Goal: Complete application form: Complete application form

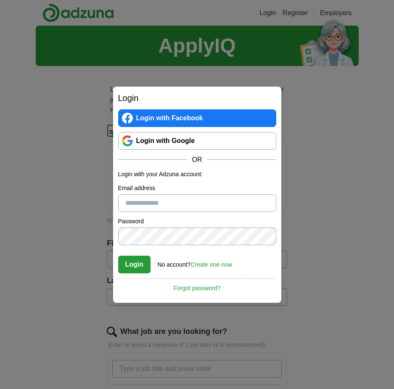
click at [170, 142] on link "Login with Google" at bounding box center [197, 141] width 158 height 18
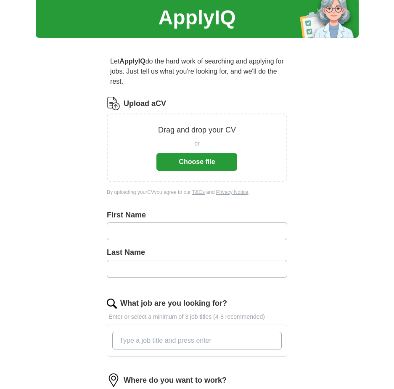
scroll to position [42, 0]
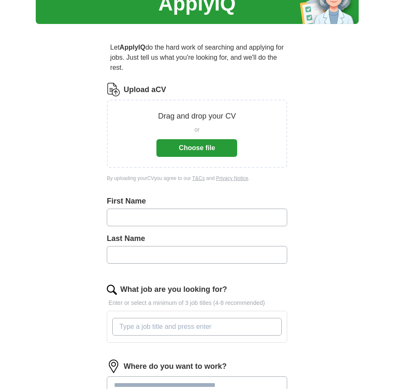
click at [198, 213] on input "text" at bounding box center [197, 218] width 180 height 18
type input "****"
click at [192, 251] on input "text" at bounding box center [197, 255] width 180 height 18
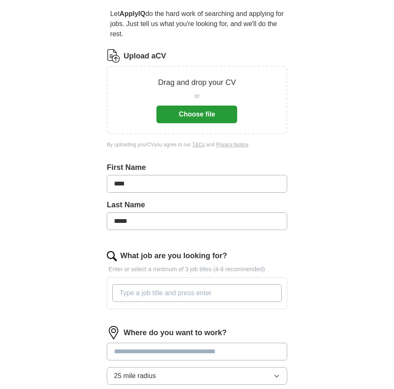
scroll to position [126, 0]
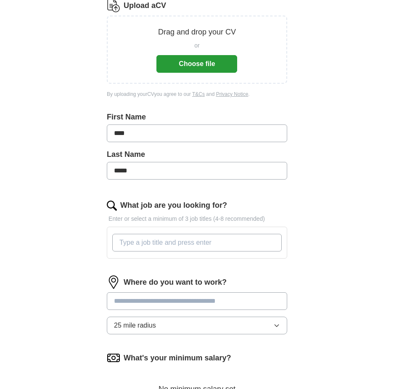
type input "*****"
click at [184, 245] on input "What job are you looking for?" at bounding box center [197, 243] width 170 height 18
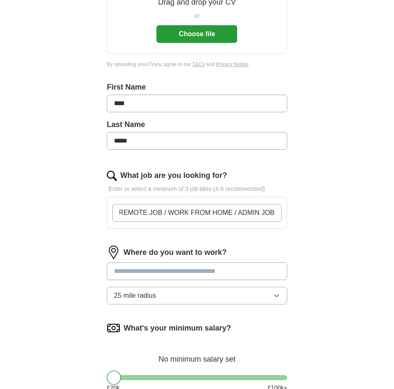
scroll to position [168, 0]
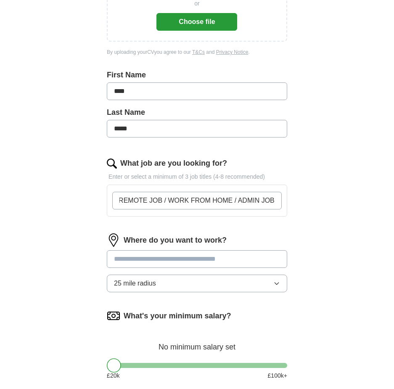
type input "REMOTE JOB / WORK FROM HOME / ADMIN JOB"
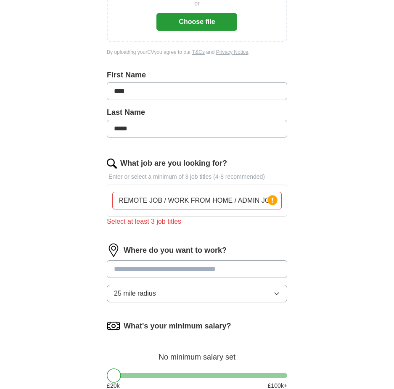
click at [177, 254] on div "Where do you want to work? 25 mile radius" at bounding box center [197, 277] width 180 height 66
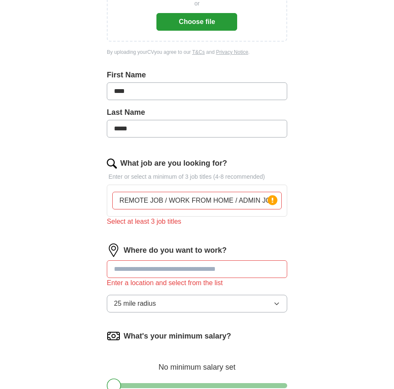
scroll to position [0, 1]
drag, startPoint x: 120, startPoint y: 199, endPoint x: 318, endPoint y: 209, distance: 197.5
click at [318, 209] on div "Let ApplyIQ do the hard work of searching and applying for jobs. Just tell us w…" at bounding box center [197, 183] width 242 height 556
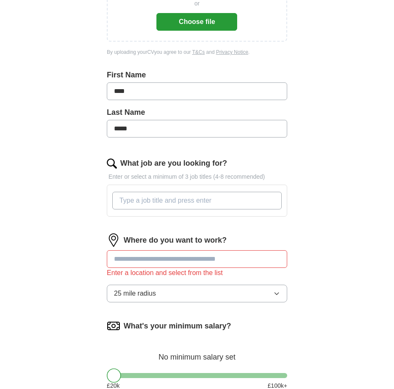
scroll to position [0, 0]
type input "ADMINISTRATOR"
click at [90, 238] on div "Let ApplyIQ do the hard work of searching and applying for jobs. Just tell us w…" at bounding box center [197, 178] width 242 height 546
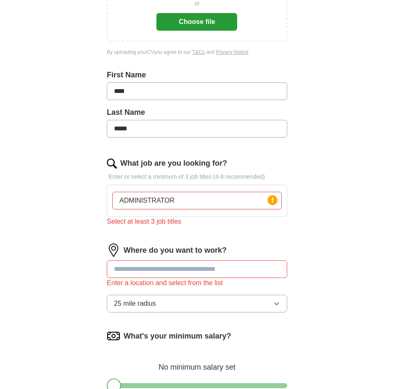
click at [157, 220] on div "Select at least 3 job titles" at bounding box center [197, 222] width 180 height 10
click at [274, 202] on circle at bounding box center [273, 200] width 10 height 10
click at [208, 178] on p "Enter or select a minimum of 3 job titles (4-8 recommended)" at bounding box center [197, 176] width 180 height 9
drag, startPoint x: 209, startPoint y: 201, endPoint x: 40, endPoint y: 200, distance: 169.9
click at [40, 200] on div "ApplyIQ Let ApplyIQ do the hard work of searching and applying for jobs. Just t…" at bounding box center [197, 159] width 323 height 604
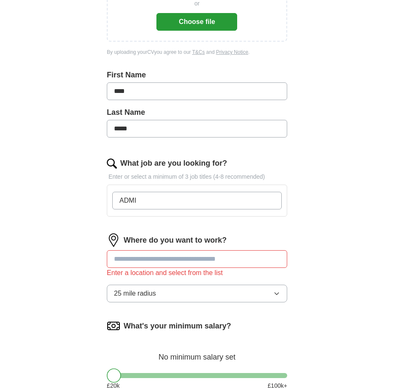
type input "ADMIN"
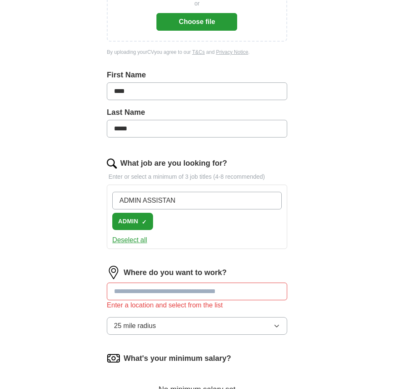
type input "ADMIN ASSISTANT"
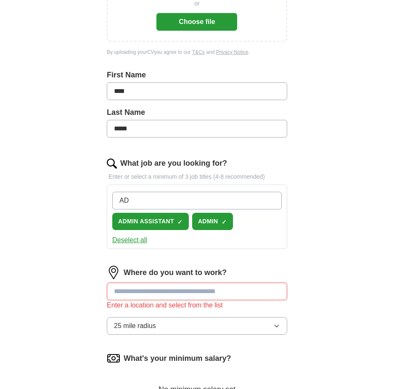
type input "A"
type input "REMOTE / WORKING FROM HOME"
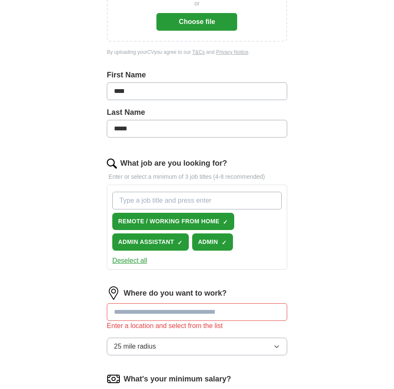
click at [171, 316] on input at bounding box center [197, 312] width 180 height 18
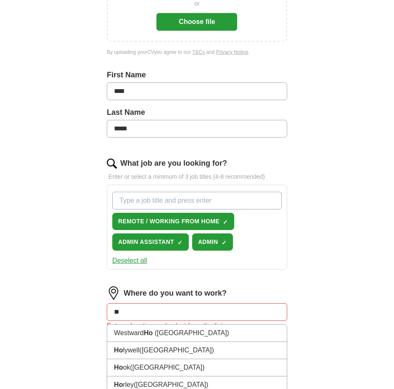
type input "*"
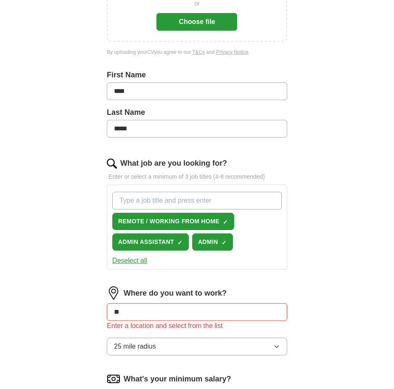
type input "*"
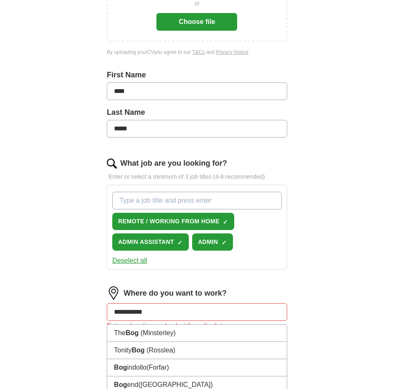
type input "**********"
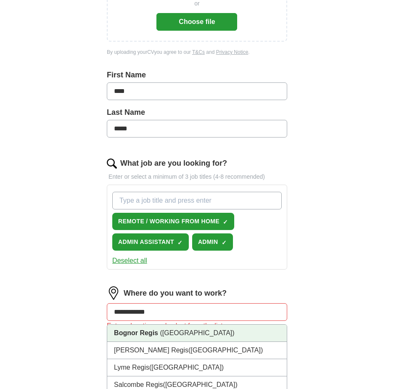
click at [171, 331] on span "(West Sussex)" at bounding box center [197, 332] width 74 height 7
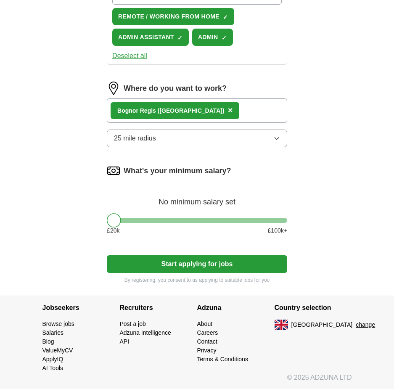
scroll to position [373, 0]
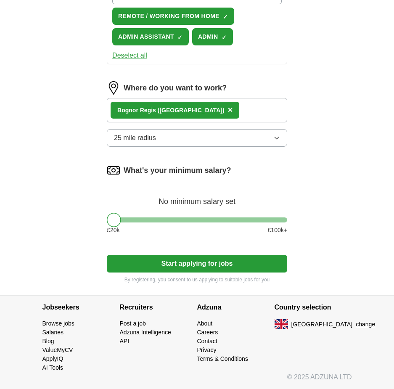
click at [161, 135] on button "25 mile radius" at bounding box center [197, 138] width 180 height 18
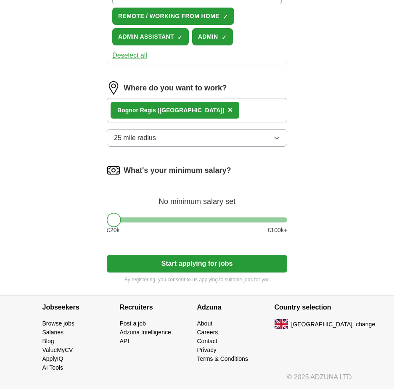
click at [188, 266] on button "Start applying for jobs" at bounding box center [197, 264] width 180 height 18
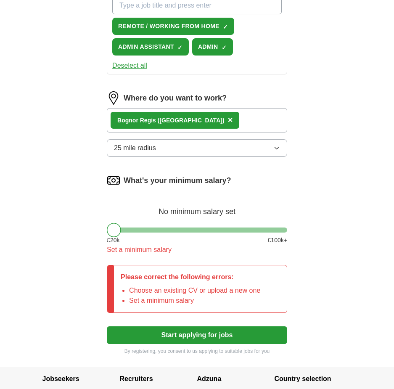
scroll to position [384, 0]
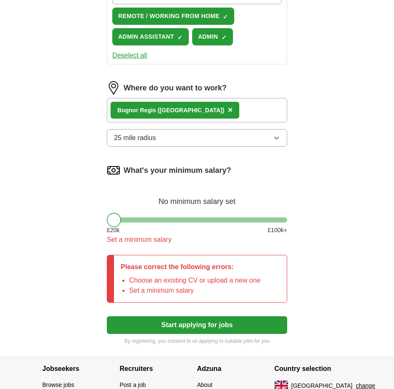
click at [116, 220] on div at bounding box center [114, 220] width 14 height 14
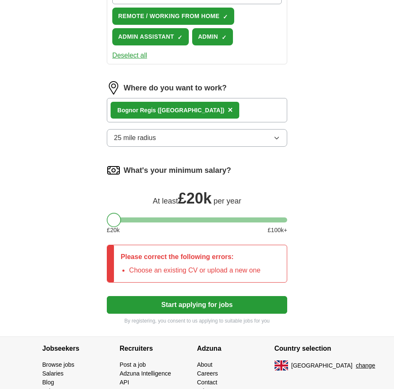
click at [112, 220] on div at bounding box center [114, 220] width 14 height 14
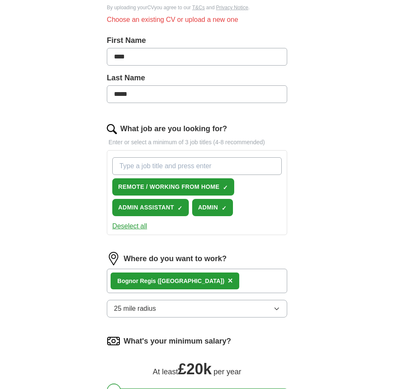
scroll to position [4, 0]
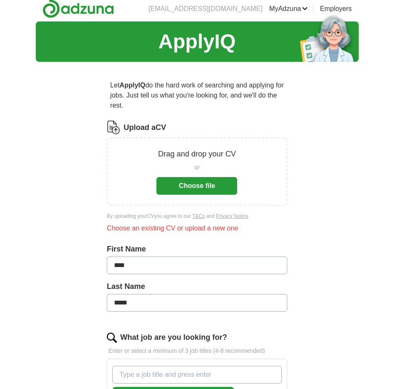
click at [177, 162] on div "or Choose file" at bounding box center [196, 177] width 81 height 35
click at [190, 183] on button "Choose file" at bounding box center [196, 186] width 81 height 18
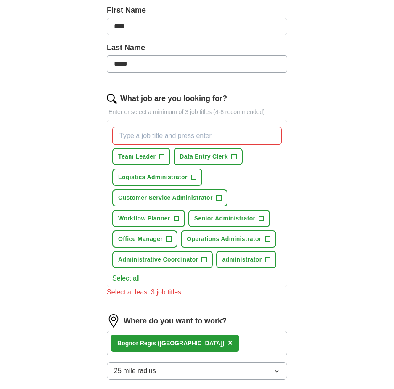
scroll to position [215, 0]
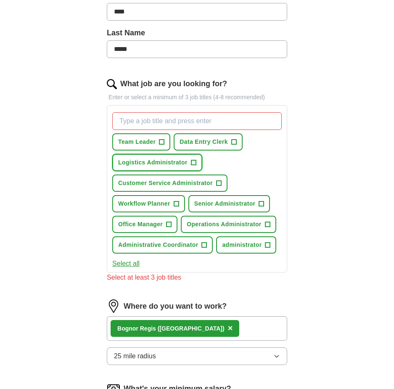
click at [194, 162] on span "+" at bounding box center [193, 162] width 5 height 7
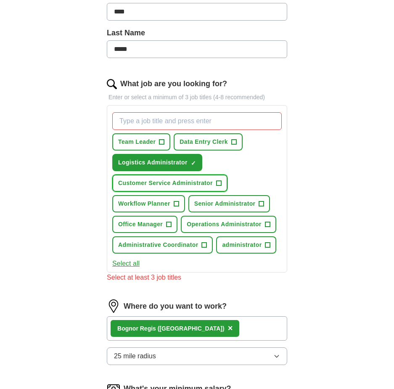
click at [217, 183] on span "+" at bounding box center [218, 183] width 5 height 7
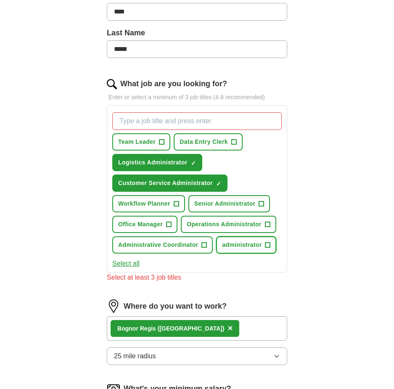
click at [270, 244] on span "+" at bounding box center [267, 245] width 5 height 7
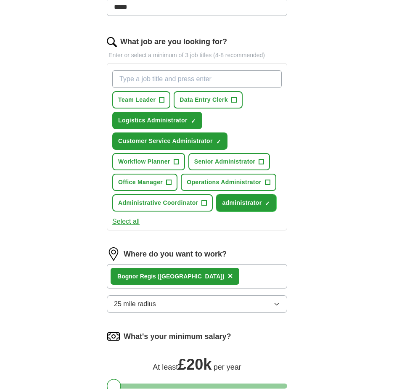
scroll to position [172, 0]
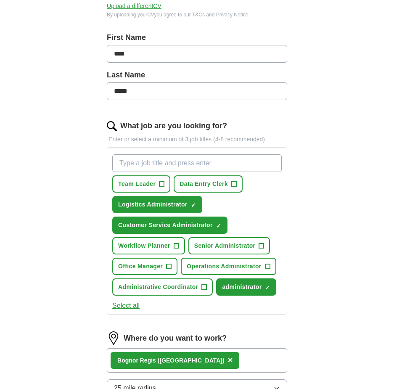
click at [169, 162] on input "What job are you looking for?" at bounding box center [197, 163] width 170 height 18
type input "REMOTE WORK / WORKING FROM HOME"
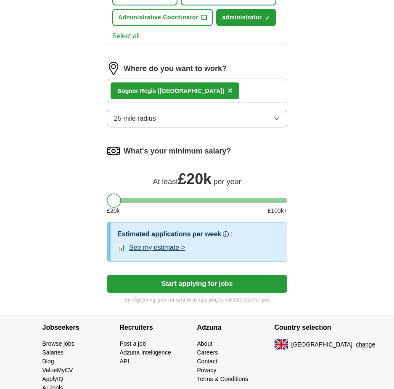
scroll to position [483, 0]
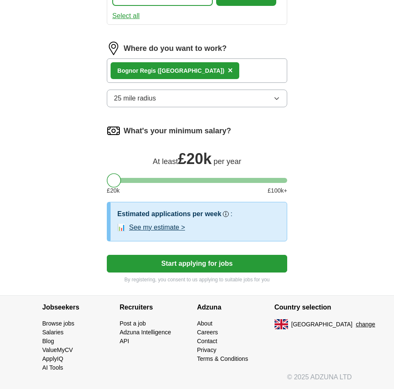
click at [192, 260] on button "Start applying for jobs" at bounding box center [197, 264] width 180 height 18
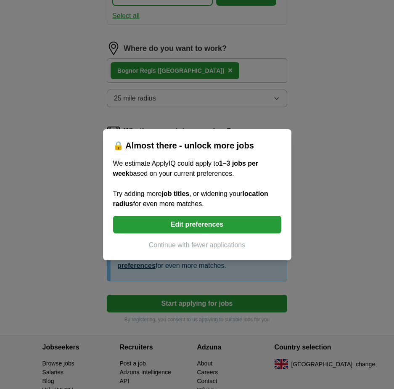
click at [155, 224] on button "Edit preferences" at bounding box center [197, 225] width 168 height 18
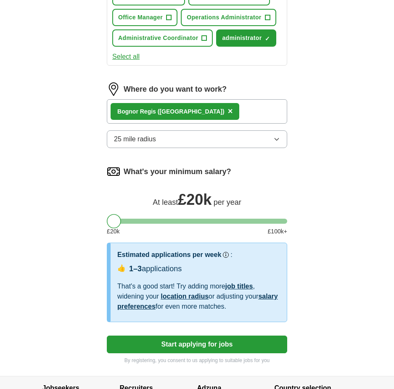
scroll to position [523, 0]
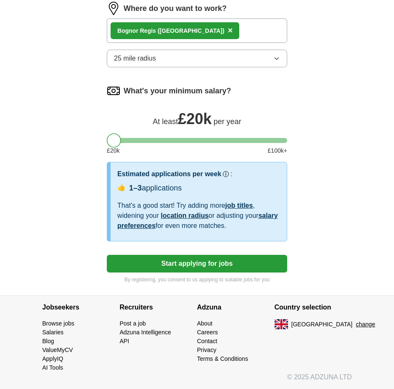
click at [144, 268] on button "Start applying for jobs" at bounding box center [197, 264] width 180 height 18
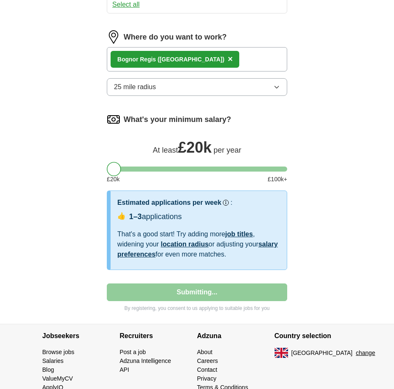
select select "**"
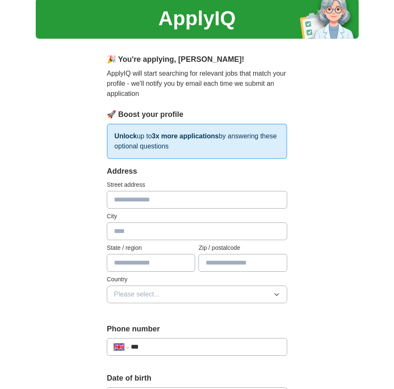
scroll to position [42, 0]
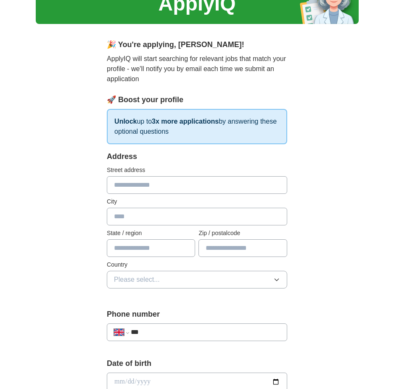
click at [149, 187] on input "text" at bounding box center [197, 185] width 180 height 18
type input "**********"
click at [138, 220] on input "text" at bounding box center [197, 217] width 180 height 18
type input "**********"
click at [163, 249] on input "text" at bounding box center [151, 248] width 88 height 18
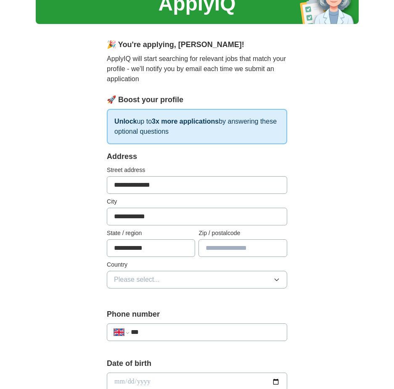
type input "**********"
click at [233, 244] on input "text" at bounding box center [243, 248] width 88 height 18
type input "*******"
click at [220, 281] on button "Please select..." at bounding box center [197, 280] width 180 height 18
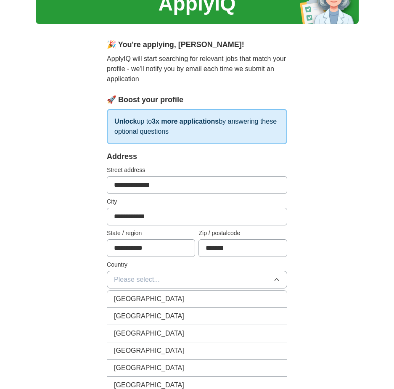
click at [214, 301] on div "[GEOGRAPHIC_DATA]" at bounding box center [197, 299] width 166 height 10
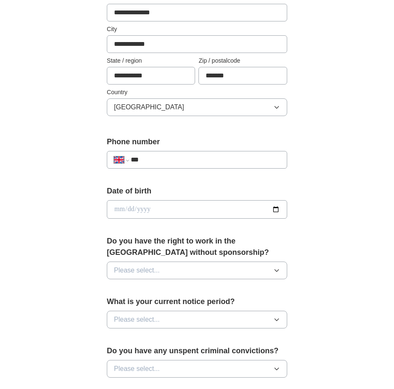
scroll to position [210, 0]
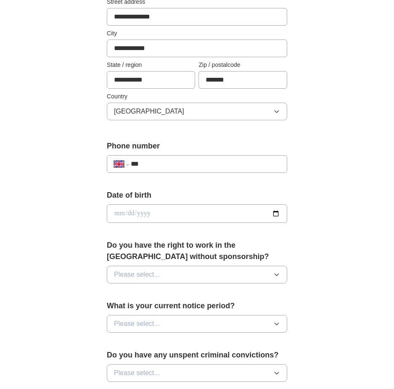
click at [200, 165] on input "***" at bounding box center [205, 164] width 149 height 10
type input "**********"
click at [194, 208] on input "date" at bounding box center [197, 213] width 180 height 19
type input "**********"
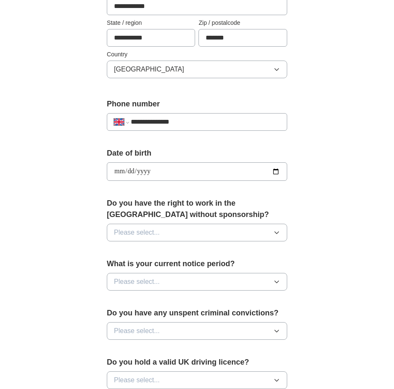
click at [138, 239] on button "Please select..." at bounding box center [197, 233] width 180 height 18
click at [138, 259] on li "Yes" at bounding box center [197, 252] width 180 height 17
click at [133, 281] on span "Please select..." at bounding box center [137, 282] width 46 height 10
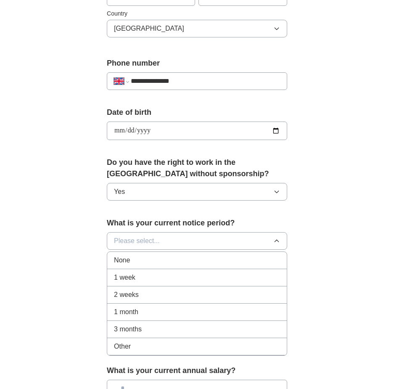
scroll to position [336, 0]
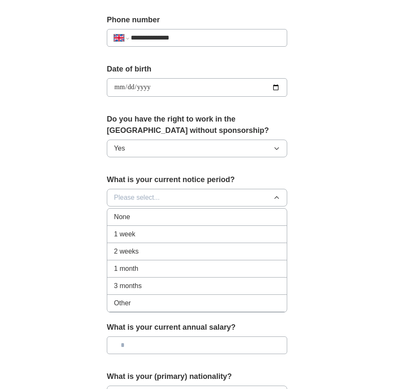
click at [129, 301] on span "Other" at bounding box center [122, 303] width 17 height 10
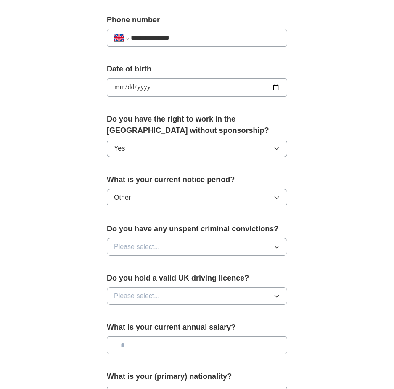
click at [143, 248] on span "Please select..." at bounding box center [137, 247] width 46 height 10
click at [142, 279] on div "No" at bounding box center [197, 283] width 166 height 10
click at [142, 294] on span "Please select..." at bounding box center [137, 296] width 46 height 10
click at [143, 311] on div "Yes" at bounding box center [197, 315] width 166 height 10
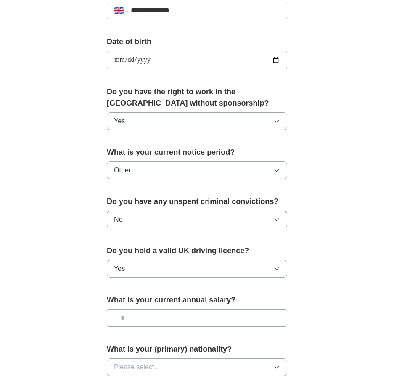
scroll to position [379, 0]
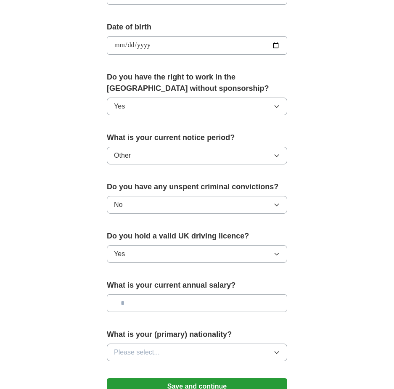
click at [149, 299] on input "text" at bounding box center [197, 303] width 180 height 18
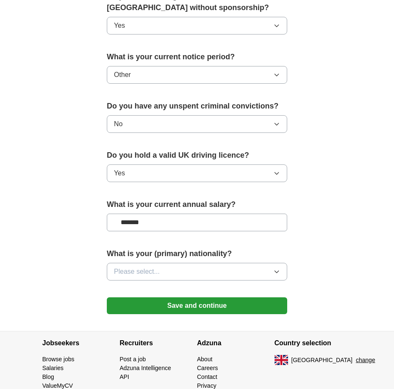
scroll to position [463, 0]
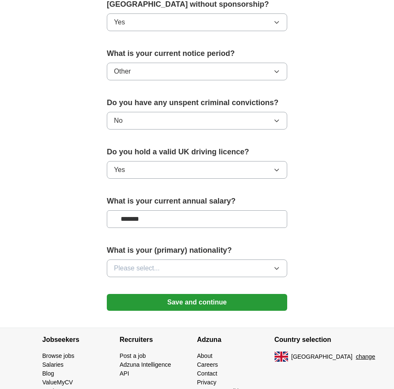
type input "*******"
click at [148, 266] on span "Please select..." at bounding box center [137, 268] width 46 height 10
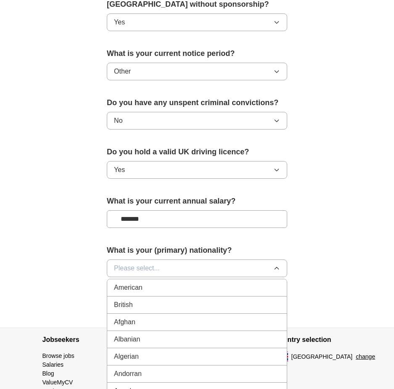
click at [148, 266] on span "Please select..." at bounding box center [137, 268] width 46 height 10
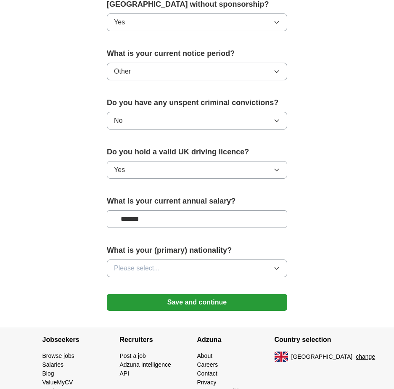
click at [148, 266] on span "Please select..." at bounding box center [137, 268] width 46 height 10
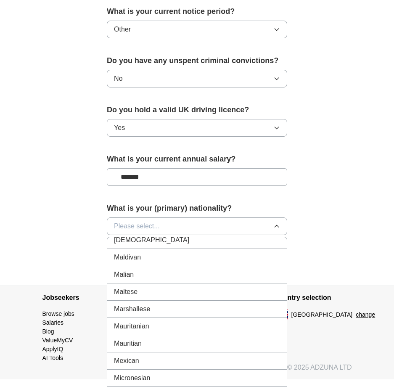
scroll to position [1893, 0]
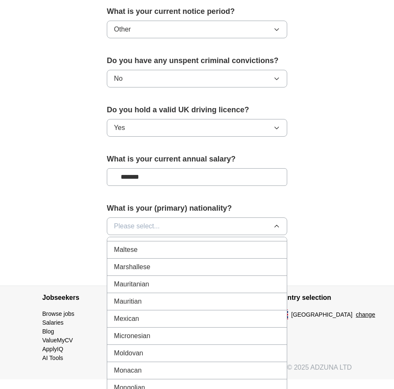
click at [155, 355] on div "Moldovan" at bounding box center [197, 353] width 166 height 10
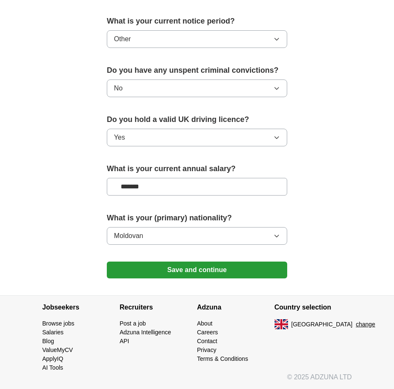
click at [179, 231] on button "Moldovan" at bounding box center [197, 236] width 180 height 18
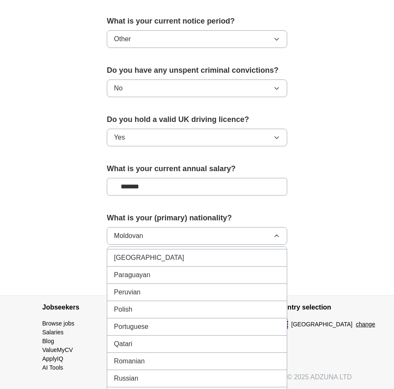
scroll to position [2397, 0]
click at [150, 341] on div "Romanian" at bounding box center [197, 342] width 166 height 10
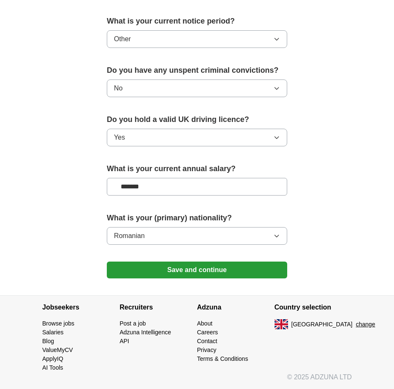
click at [164, 263] on button "Save and continue" at bounding box center [197, 270] width 180 height 17
